Goal: Find specific page/section: Find specific page/section

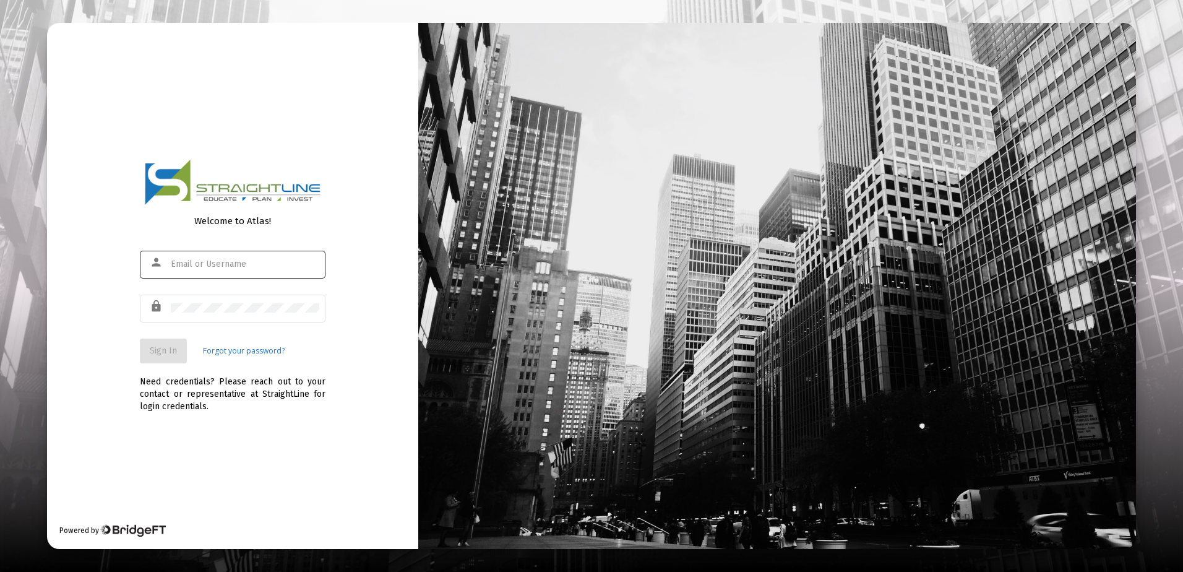
click at [209, 273] on div at bounding box center [245, 264] width 148 height 30
click at [220, 262] on input "text" at bounding box center [245, 264] width 148 height 10
click at [210, 273] on div at bounding box center [245, 264] width 148 height 30
click at [217, 266] on input "text" at bounding box center [245, 264] width 148 height 10
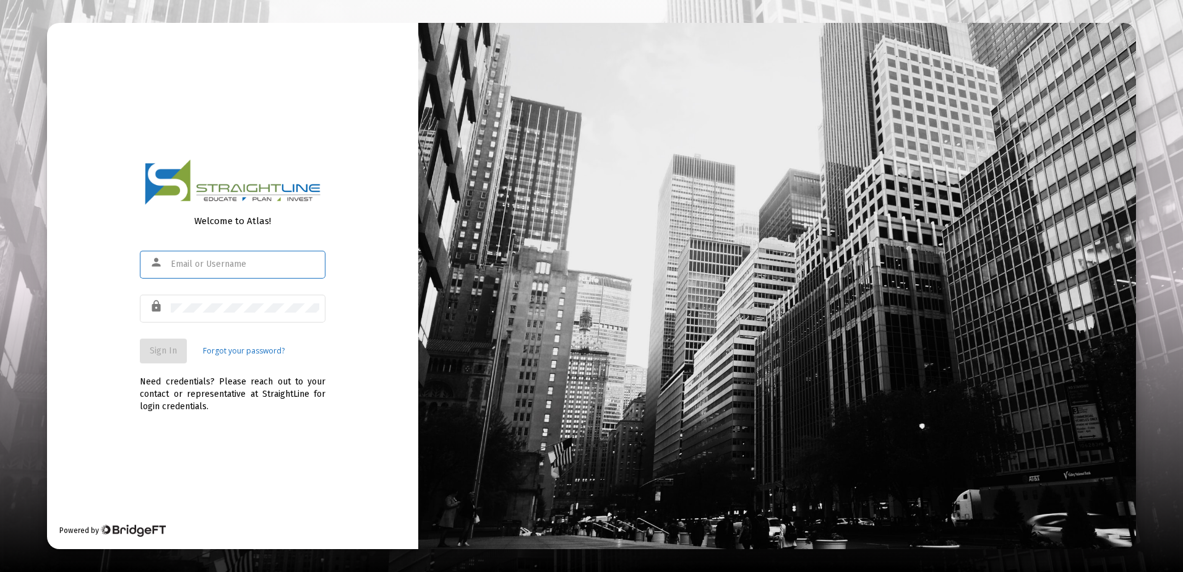
click at [208, 272] on div at bounding box center [245, 264] width 148 height 30
click at [213, 264] on input "text" at bounding box center [245, 264] width 148 height 10
type input "rrickey"
click at [248, 349] on link "Forgot your password?" at bounding box center [244, 351] width 82 height 12
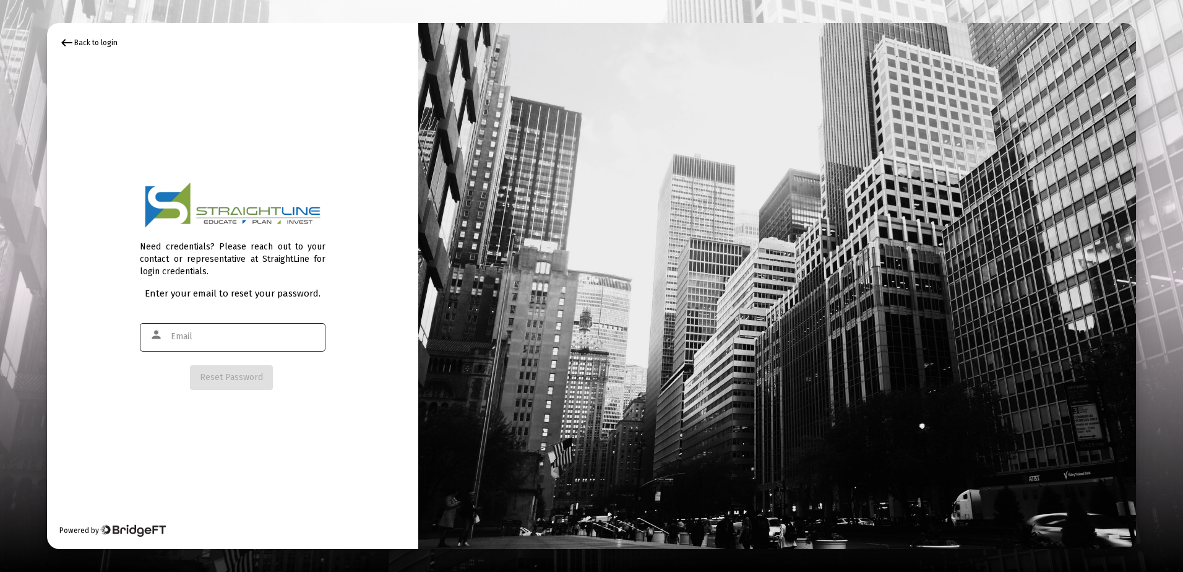
click at [207, 341] on div at bounding box center [245, 336] width 148 height 30
type input "[EMAIL_ADDRESS][DOMAIN_NAME]"
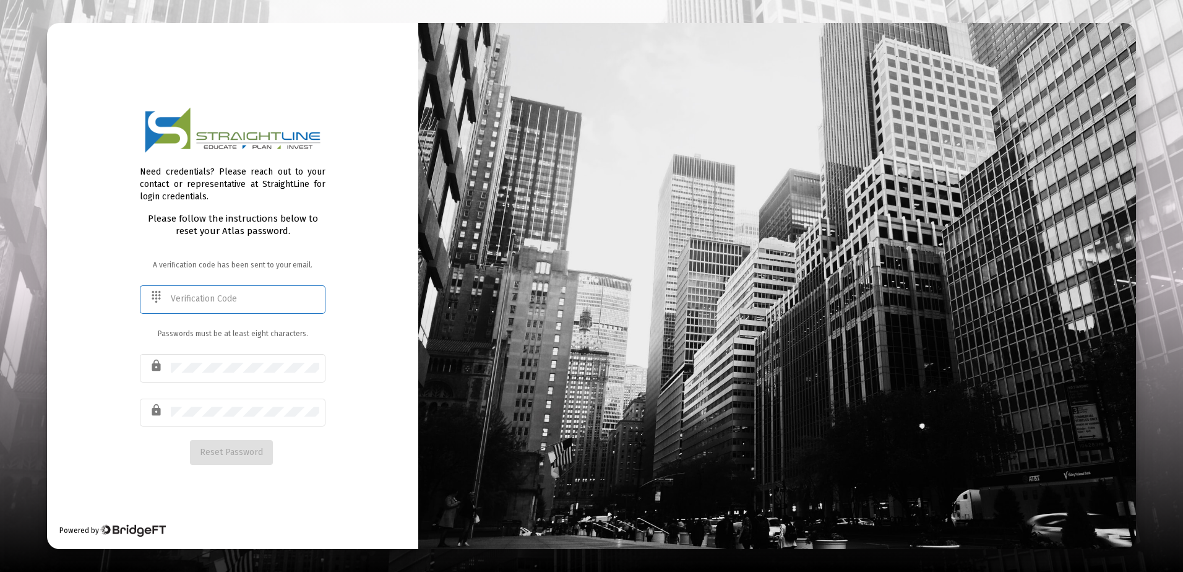
click at [203, 299] on input "text" at bounding box center [245, 299] width 148 height 10
click at [1045, 156] on div at bounding box center [776, 286] width 717 height 526
click at [189, 302] on input "text" at bounding box center [245, 299] width 148 height 10
paste input "519788"
type input "519788"
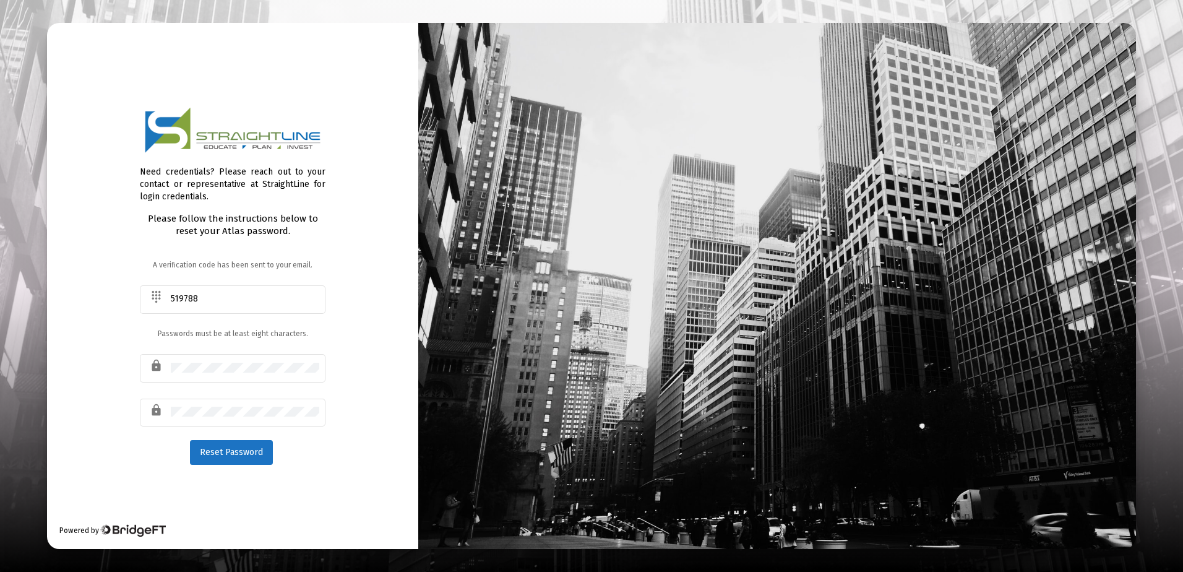
click at [354, 337] on div "Need credentials? Please reach out to your contact or representative at Straigh…" at bounding box center [232, 286] width 371 height 526
click at [247, 453] on span "Reset Password" at bounding box center [231, 452] width 63 height 11
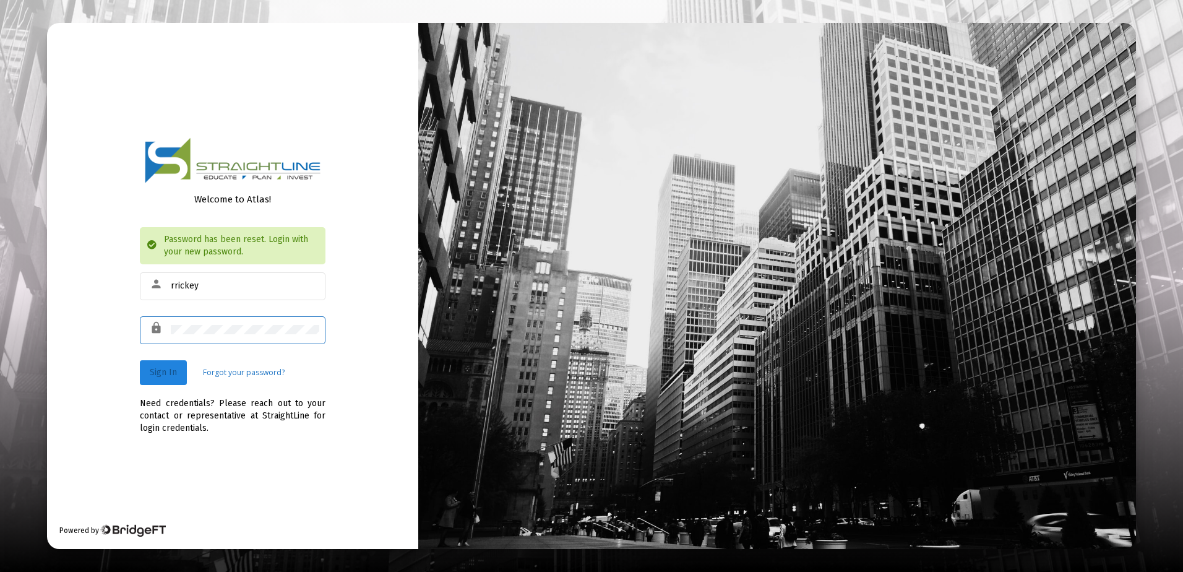
click at [171, 369] on span "Sign In" at bounding box center [163, 372] width 27 height 11
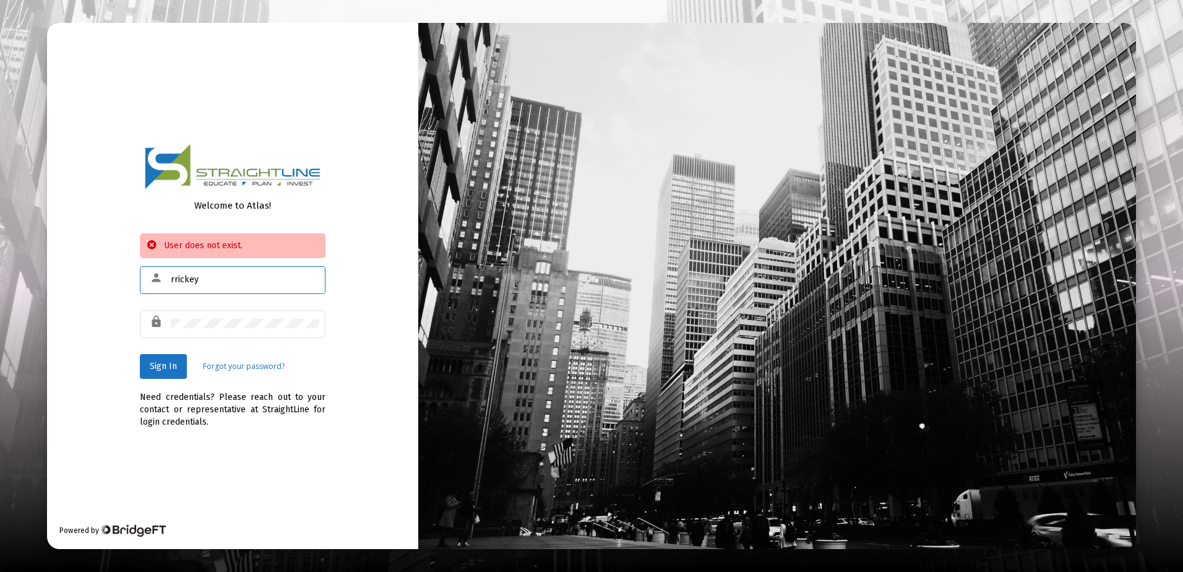
click at [213, 278] on input "rrickey" at bounding box center [245, 280] width 148 height 10
type input "rrickey@straightline.com"
click at [177, 367] on button "Sign In" at bounding box center [163, 366] width 47 height 25
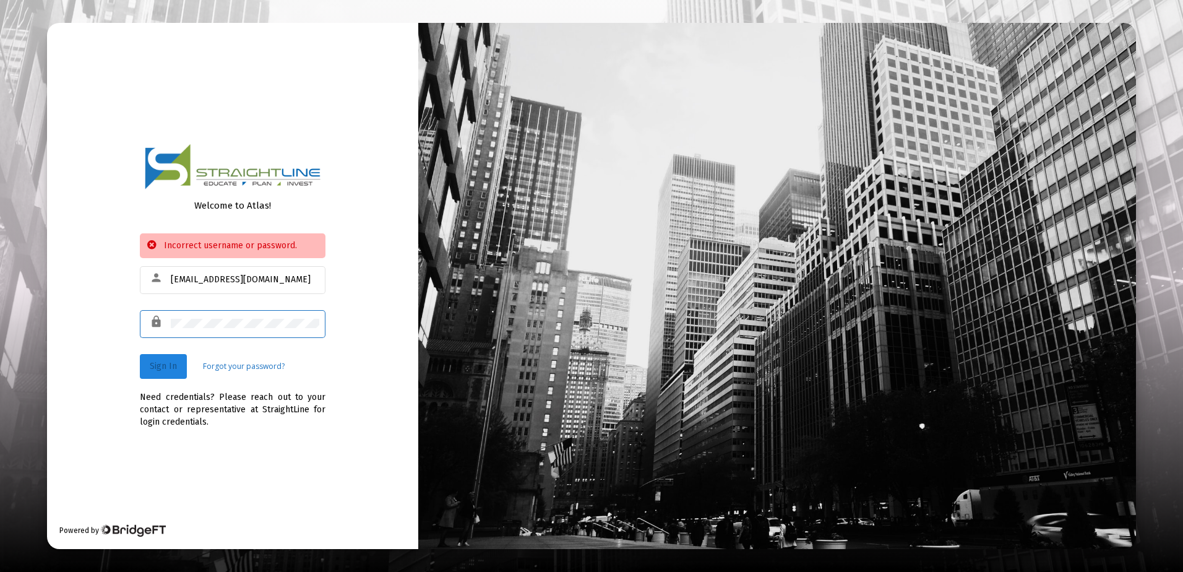
click at [176, 366] on span "Sign In" at bounding box center [163, 366] width 27 height 11
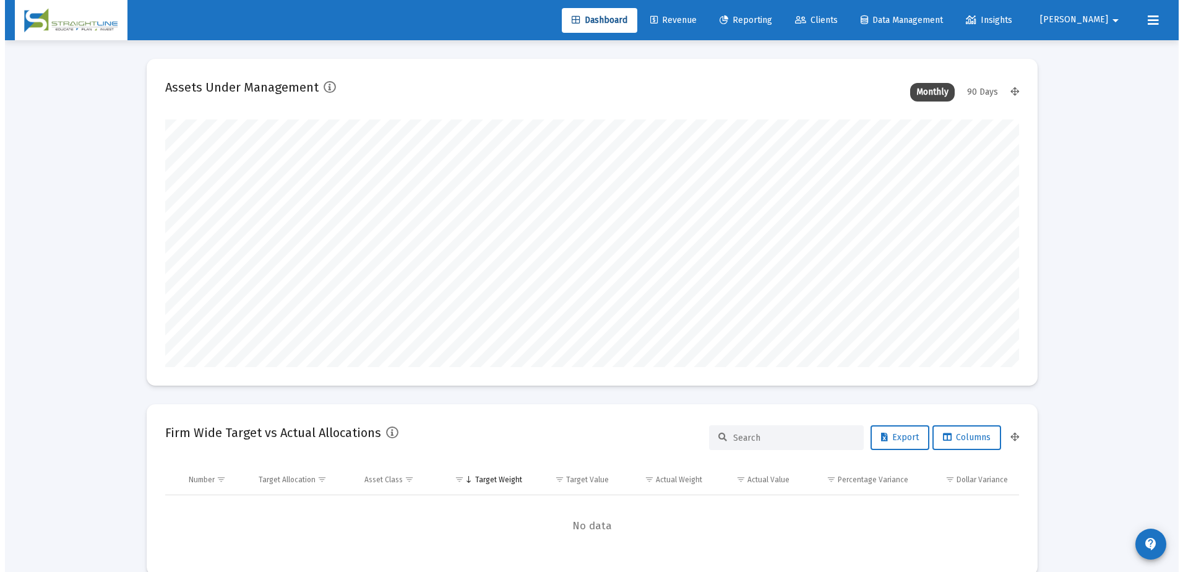
scroll to position [247, 460]
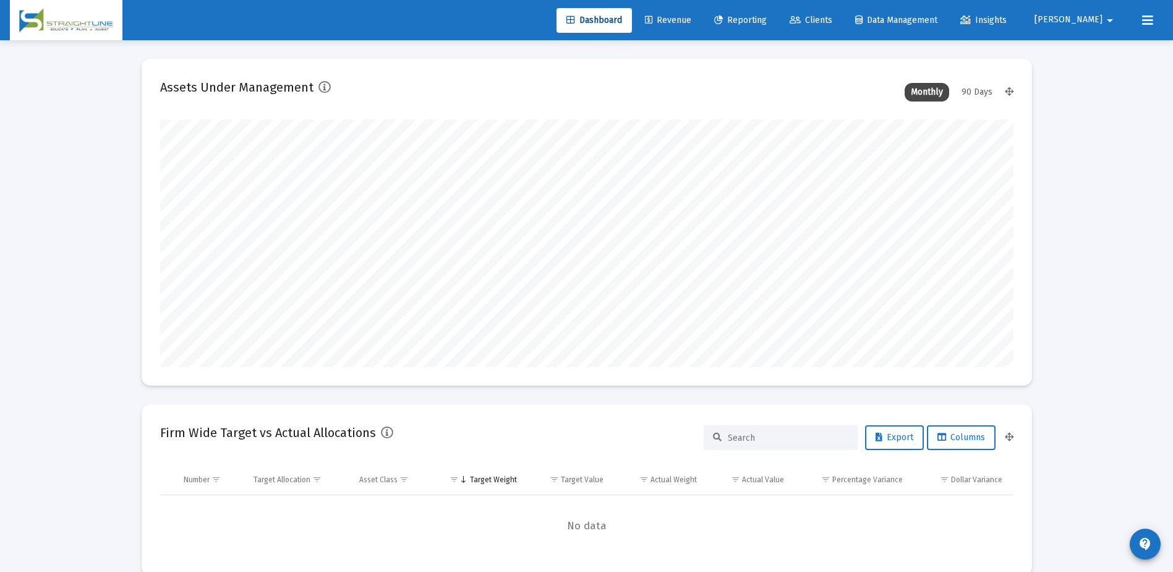
click at [833, 25] on span "Clients" at bounding box center [811, 20] width 43 height 11
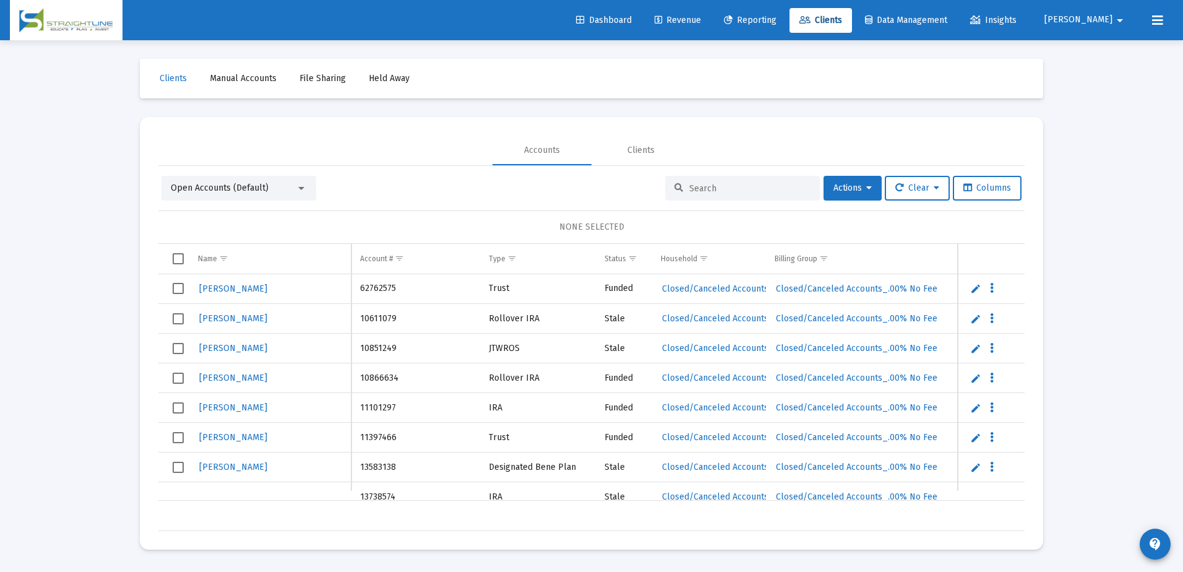
click at [726, 186] on input at bounding box center [749, 188] width 121 height 11
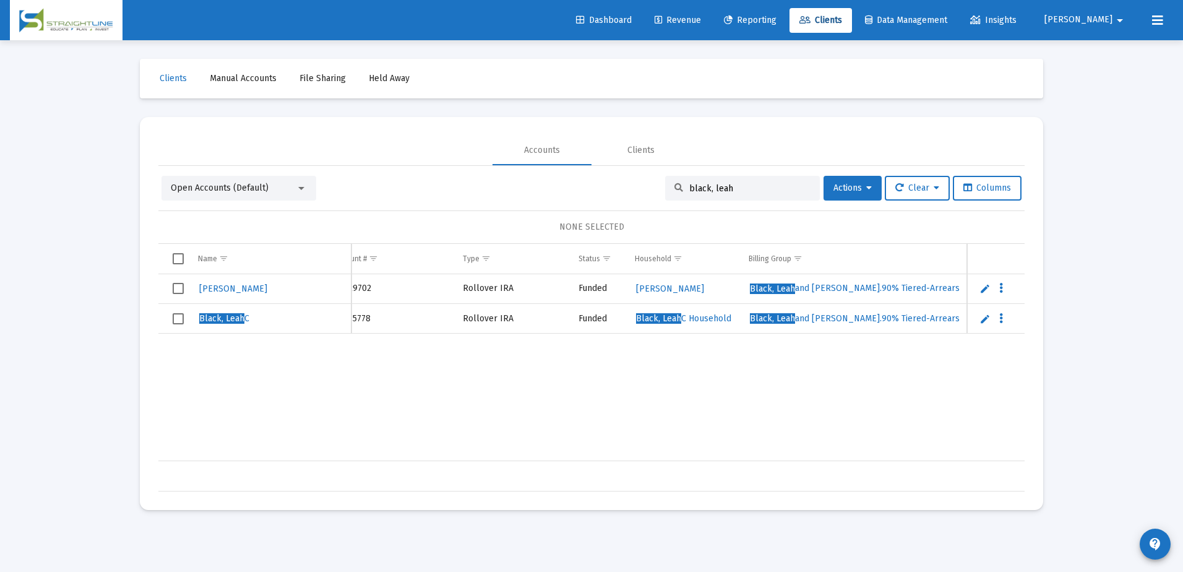
click at [303, 191] on div at bounding box center [301, 188] width 11 height 10
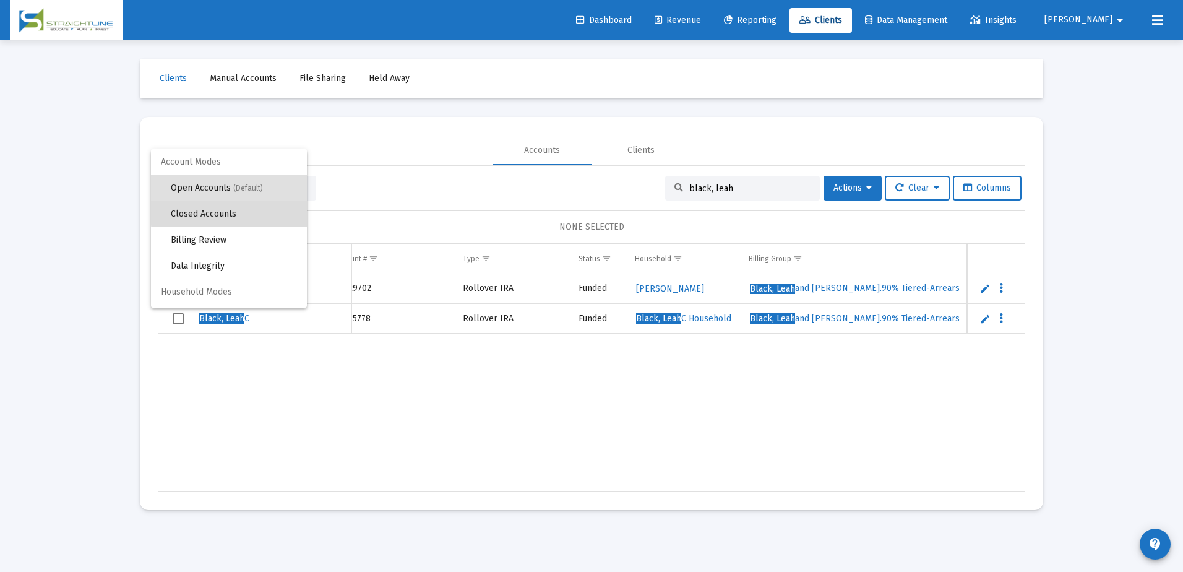
click at [271, 213] on span "Closed Accounts" at bounding box center [234, 214] width 126 height 26
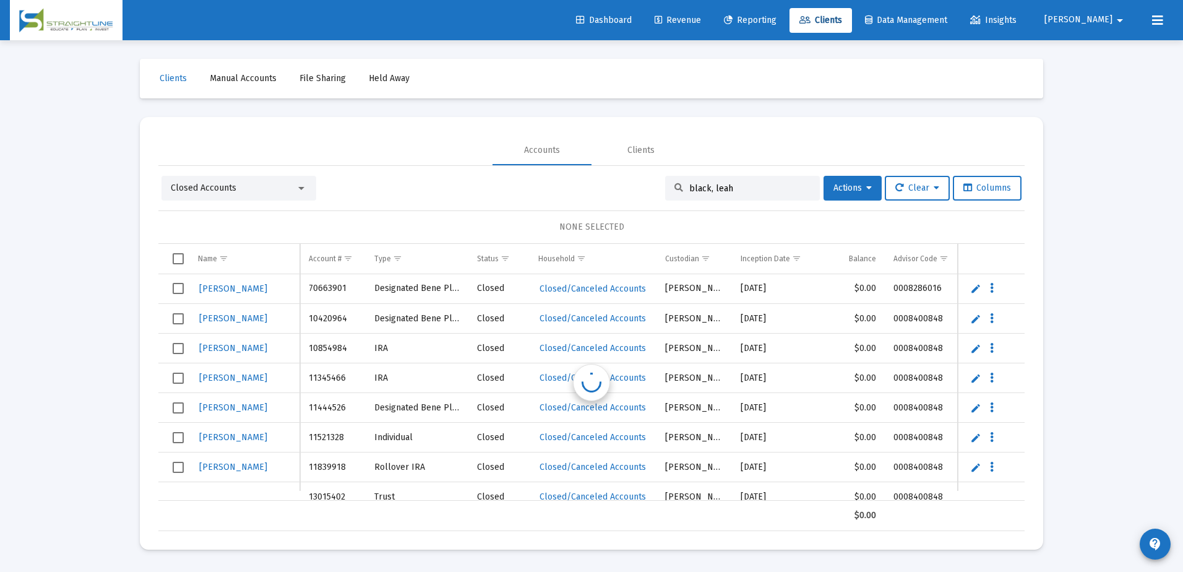
click at [731, 192] on input "black, leah" at bounding box center [749, 188] width 121 height 11
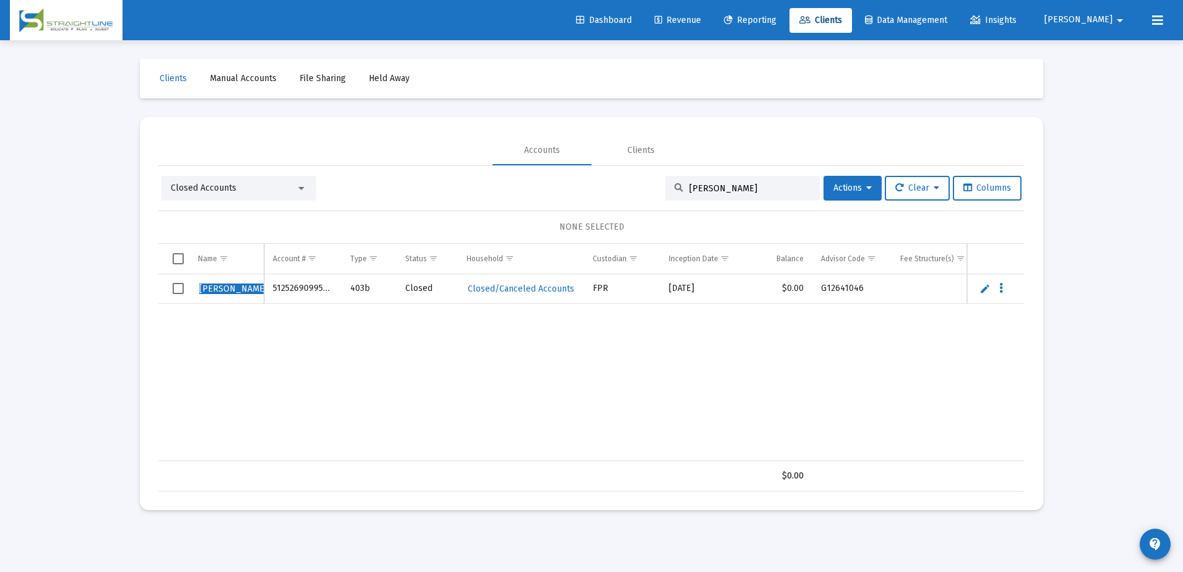
type input "black, lea"
drag, startPoint x: 332, startPoint y: 290, endPoint x: 271, endPoint y: 292, distance: 60.7
click at [271, 292] on td "51252690995378" at bounding box center [303, 289] width 78 height 30
